Goal: Transaction & Acquisition: Purchase product/service

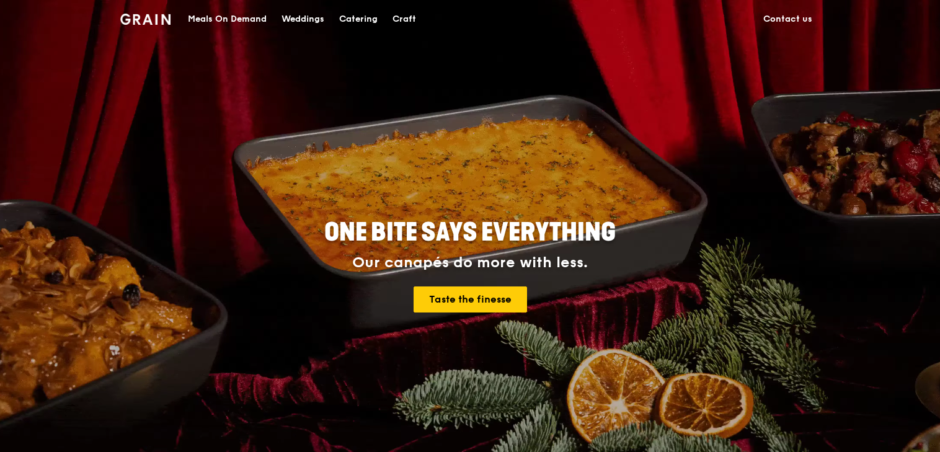
click at [219, 17] on div "Meals On Demand" at bounding box center [227, 19] width 79 height 37
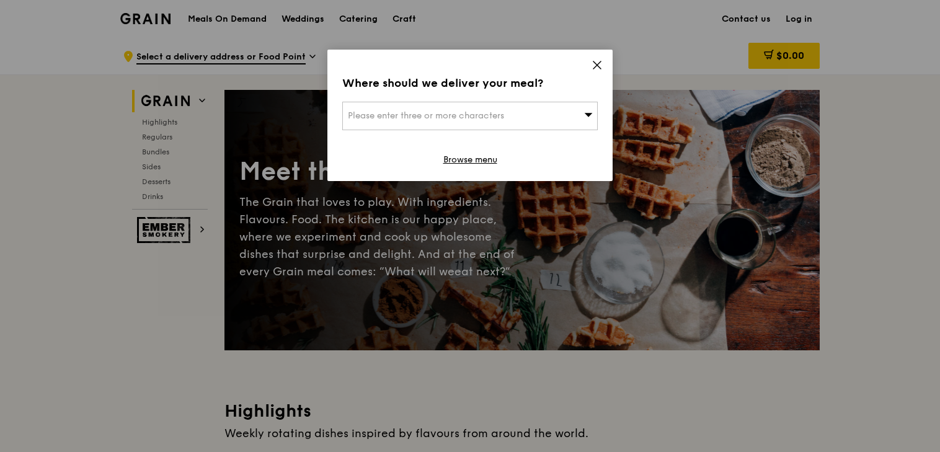
click at [554, 107] on div "Please enter three or more characters" at bounding box center [469, 116] width 255 height 29
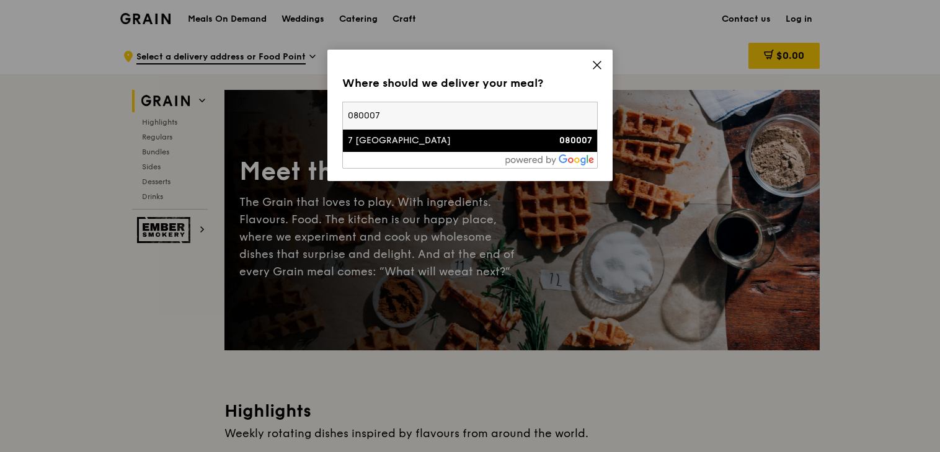
type input "080007"
click at [432, 143] on div "7 [GEOGRAPHIC_DATA]" at bounding box center [440, 141] width 184 height 12
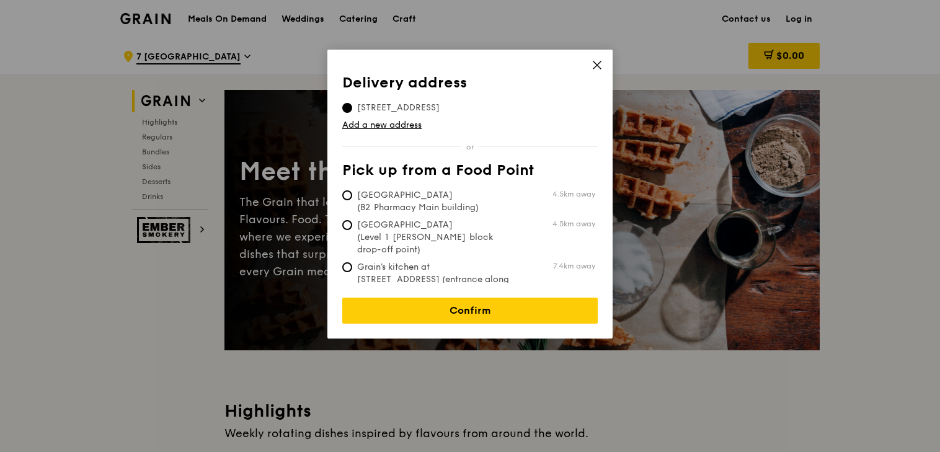
click at [596, 68] on icon at bounding box center [596, 65] width 11 height 11
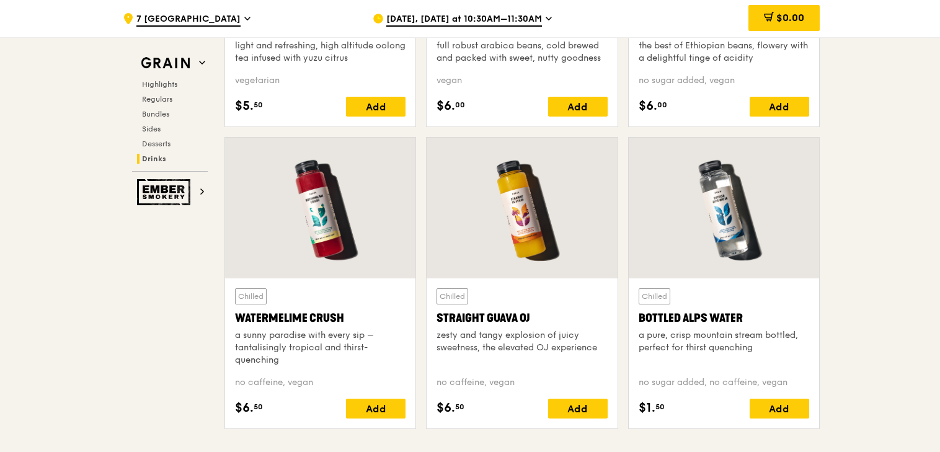
scroll to position [5146, 0]
